Goal: Transaction & Acquisition: Purchase product/service

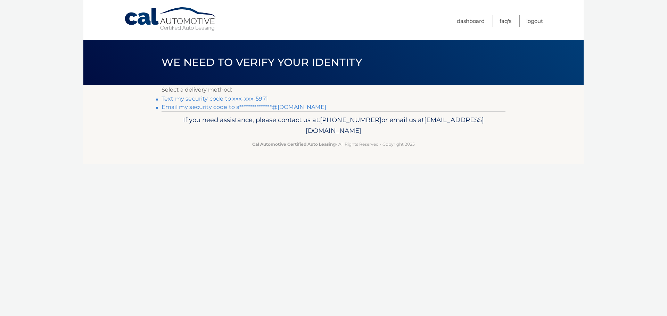
click at [226, 98] on link "Text my security code to xxx-xxx-5971" at bounding box center [214, 99] width 106 height 7
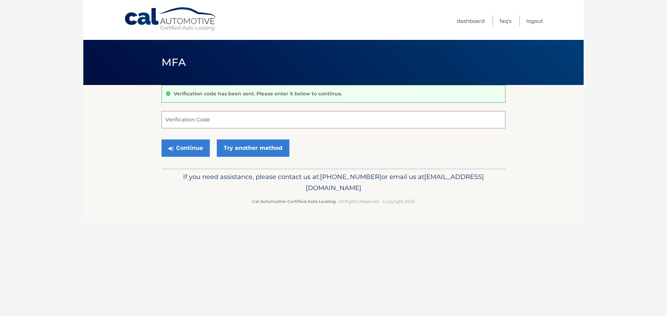
click at [185, 123] on input "Verification Code" at bounding box center [333, 119] width 344 height 17
click at [244, 119] on input "Verification Code" at bounding box center [333, 119] width 344 height 17
type input "931580"
click at [185, 148] on button "Continue" at bounding box center [185, 148] width 48 height 17
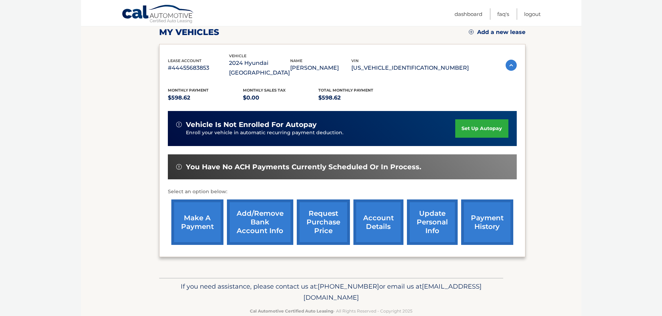
scroll to position [105, 0]
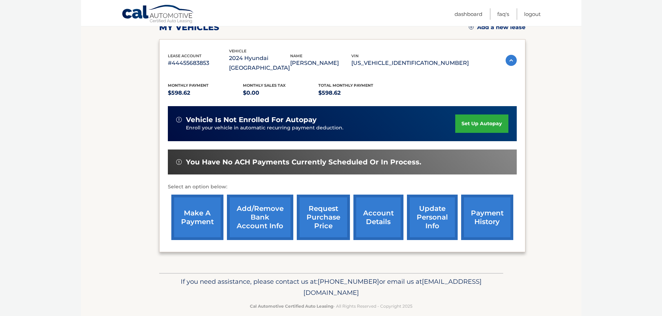
drag, startPoint x: 259, startPoint y: 200, endPoint x: 257, endPoint y: 211, distance: 10.9
click at [259, 200] on link "Add/Remove bank account info" at bounding box center [260, 217] width 66 height 45
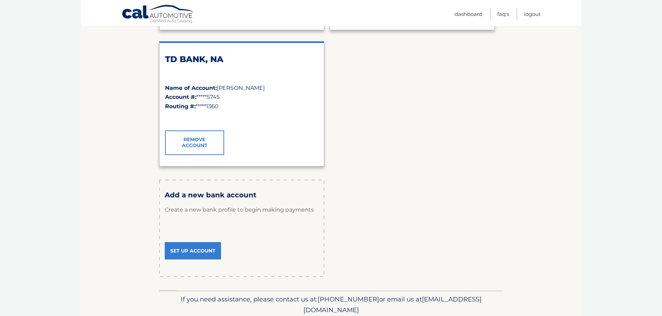
scroll to position [243, 0]
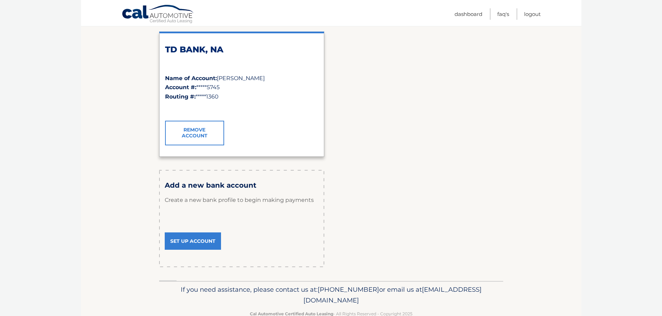
click at [199, 241] on link "Set Up Account" at bounding box center [193, 241] width 56 height 17
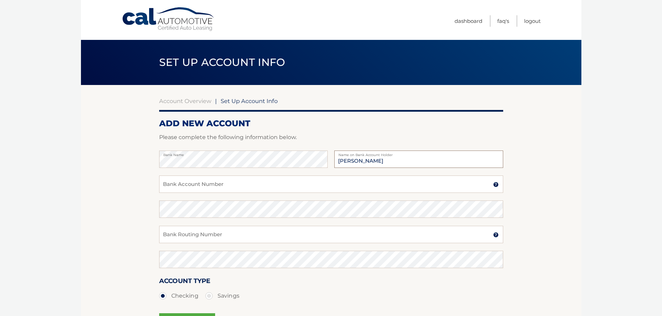
type input "Erik Artigas"
click at [308, 182] on input "Bank Account Number" at bounding box center [331, 184] width 344 height 17
paste input "00003280169349"
type input "00003280169349"
click at [227, 239] on input "Bank Routing Number" at bounding box center [331, 234] width 344 height 17
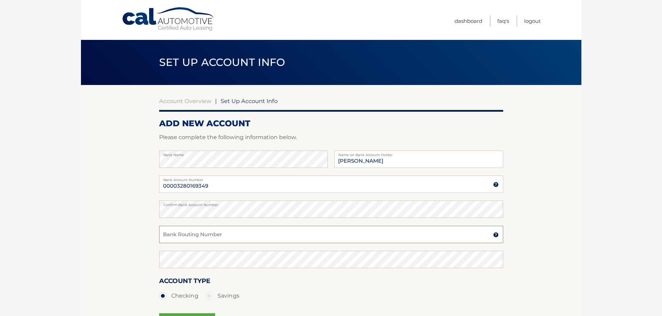
paste input "031201360"
type input "031201360"
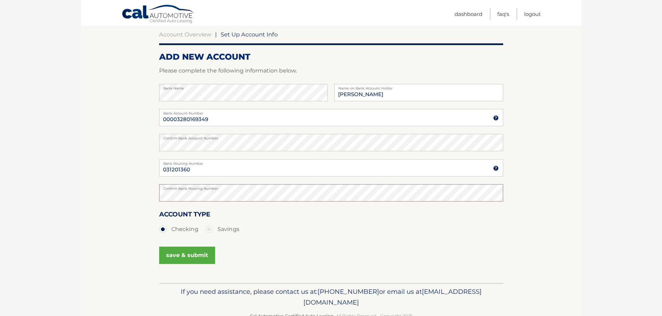
scroll to position [69, 0]
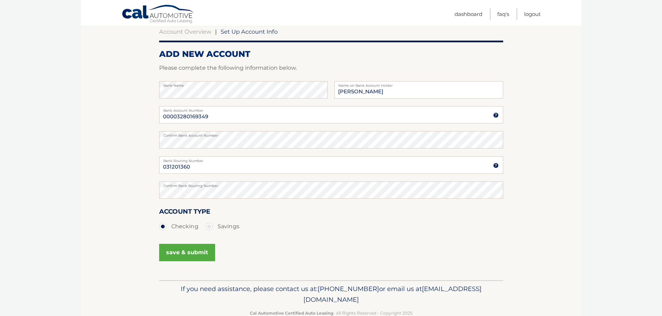
click at [209, 226] on label "Savings" at bounding box center [222, 227] width 34 height 14
click at [209, 226] on input "Savings" at bounding box center [211, 225] width 7 height 11
radio input "true"
click at [198, 253] on button "save & submit" at bounding box center [187, 252] width 56 height 17
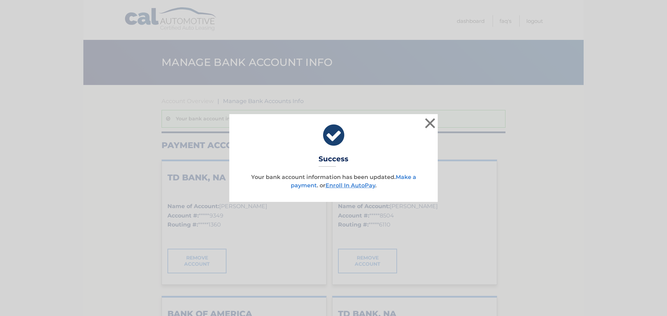
click at [412, 174] on link "Make a payment" at bounding box center [353, 181] width 125 height 15
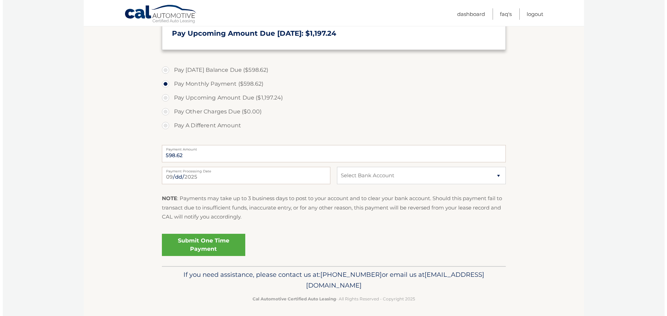
scroll to position [208, 0]
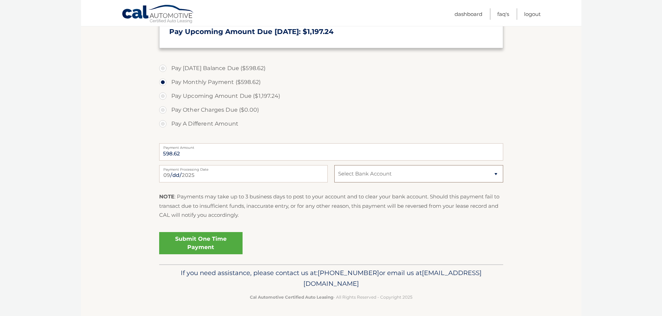
click at [423, 181] on select "Select Bank Account Savings TD BANK, NA *****9349 Checking CAPITAL ONE N.A. ***…" at bounding box center [418, 173] width 168 height 17
select select "N2ZmNzcyMzUtNGUwOC00ZDZmLWE4Y2YtNmRhNDAwM2EyMjc1"
click at [334, 165] on select "Select Bank Account Savings TD BANK, NA *****9349 Checking CAPITAL ONE N.A. ***…" at bounding box center [418, 173] width 168 height 17
click at [204, 241] on link "Submit One Time Payment" at bounding box center [200, 243] width 83 height 22
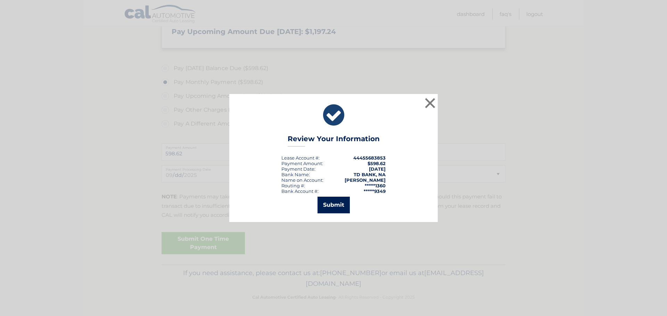
click at [337, 205] on button "Submit" at bounding box center [333, 205] width 32 height 17
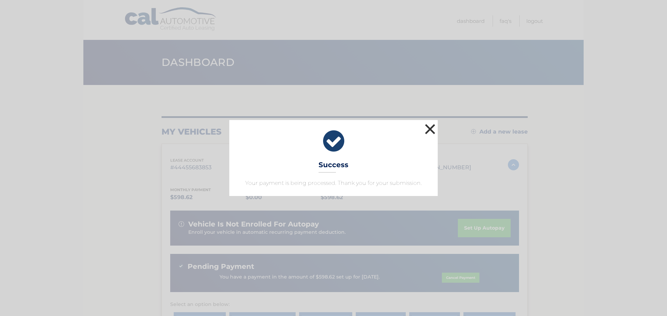
click at [432, 130] on button "×" at bounding box center [430, 129] width 14 height 14
